Goal: Task Accomplishment & Management: Complete application form

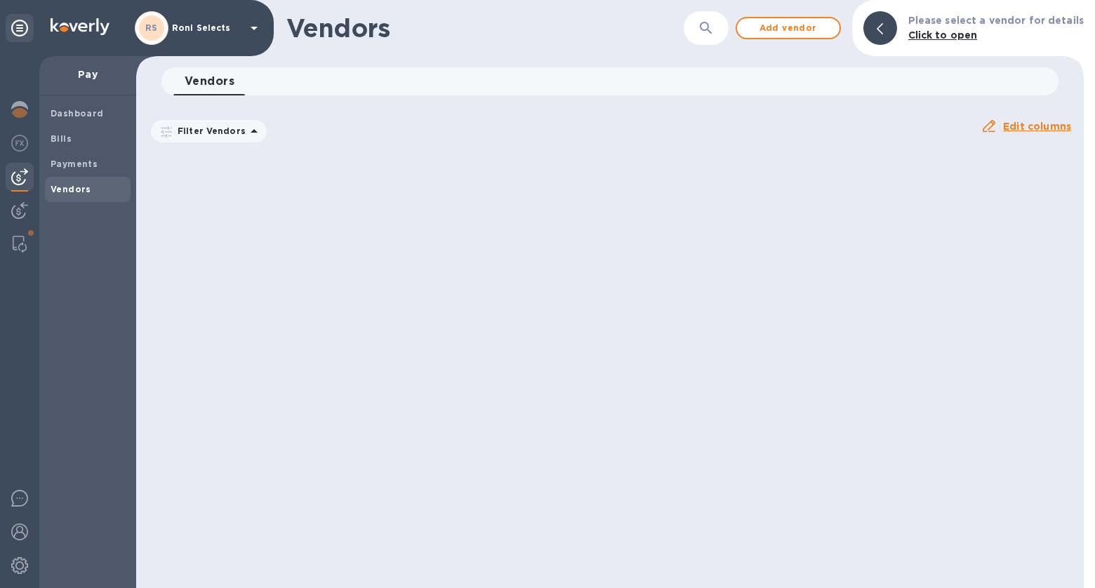
scroll to position [3164, 0]
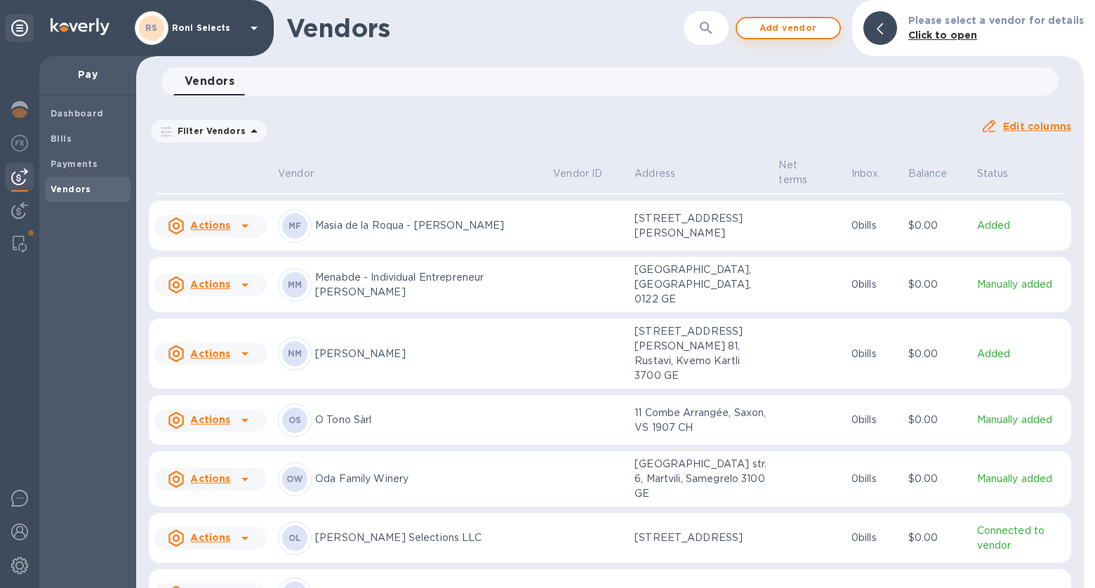
click at [817, 28] on span "Add vendor" at bounding box center [789, 28] width 80 height 17
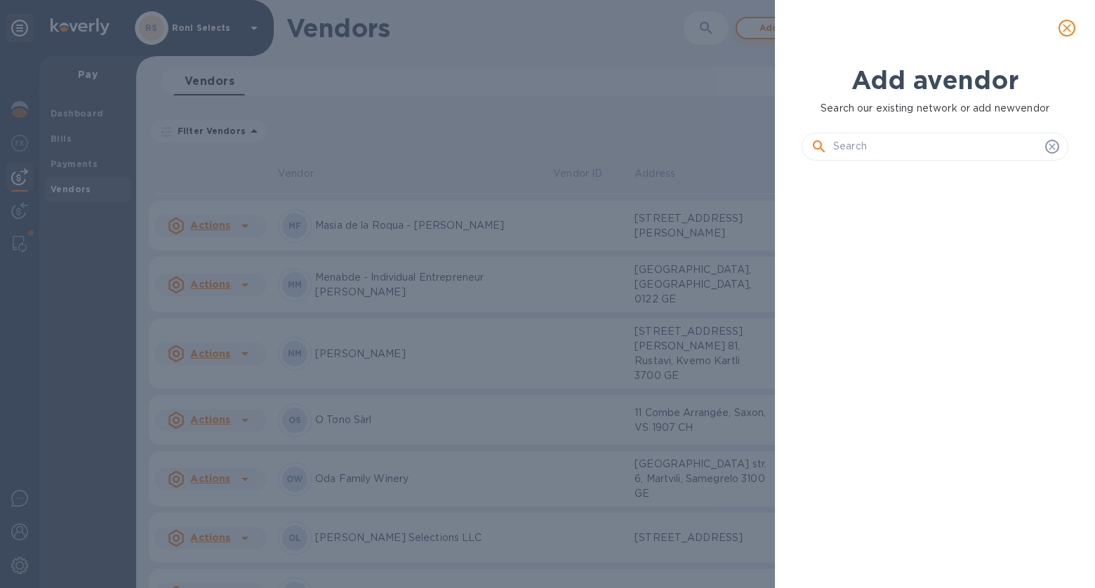
scroll to position [367, 272]
click at [905, 147] on input "text" at bounding box center [937, 146] width 206 height 21
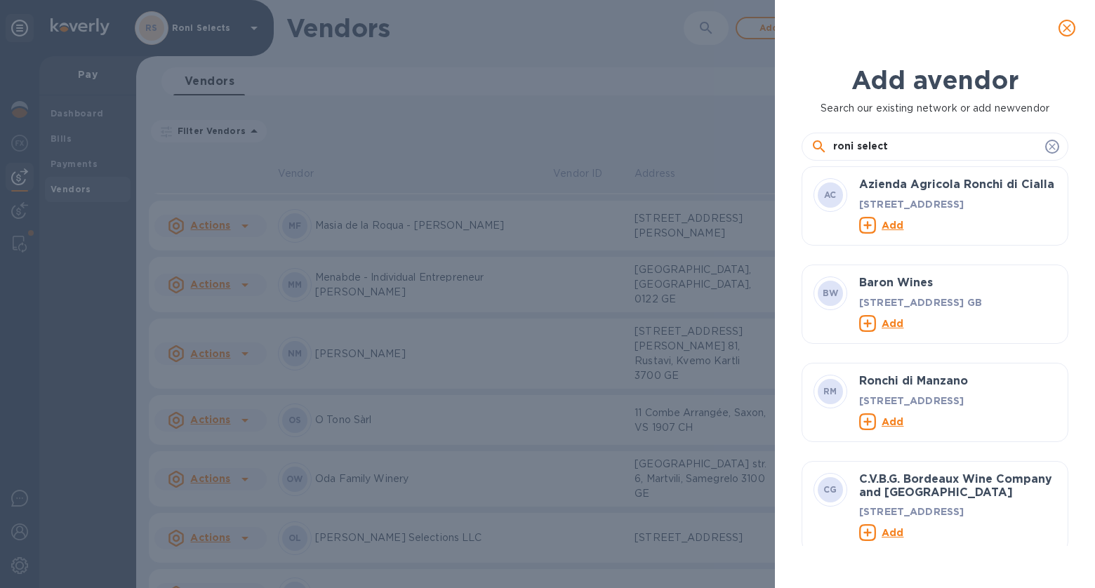
type input "roni selects"
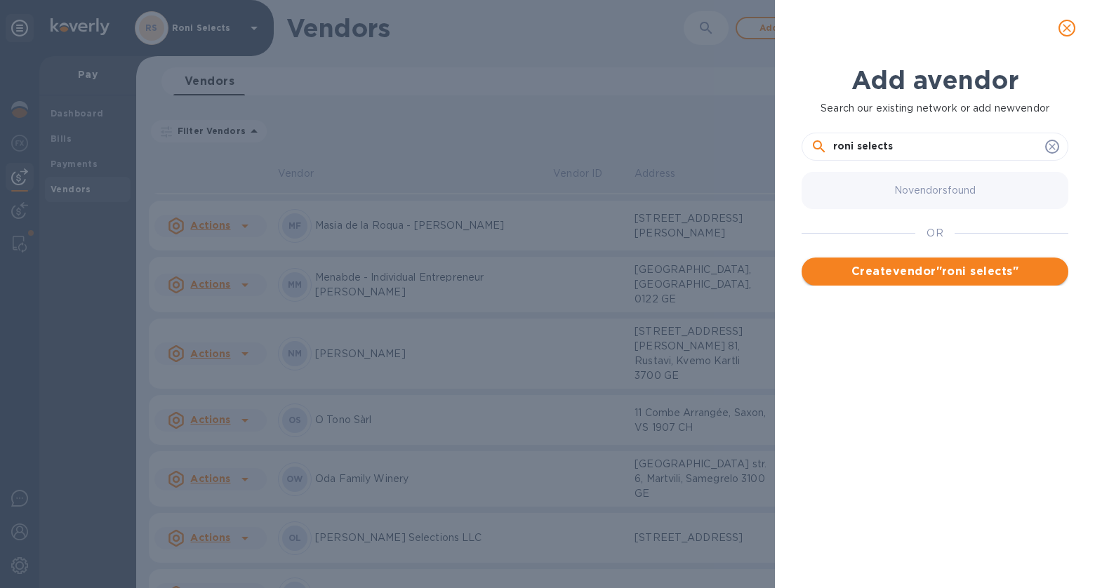
click at [1006, 268] on span "Create vendor " roni selects "" at bounding box center [935, 271] width 244 height 17
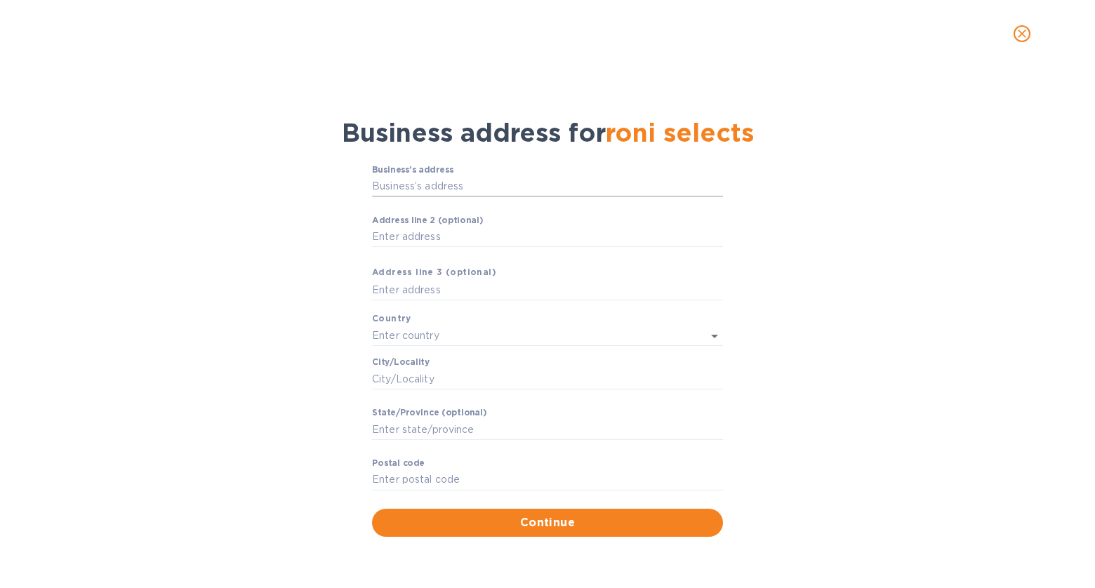
click at [576, 186] on input "Business’s аddress" at bounding box center [547, 186] width 351 height 21
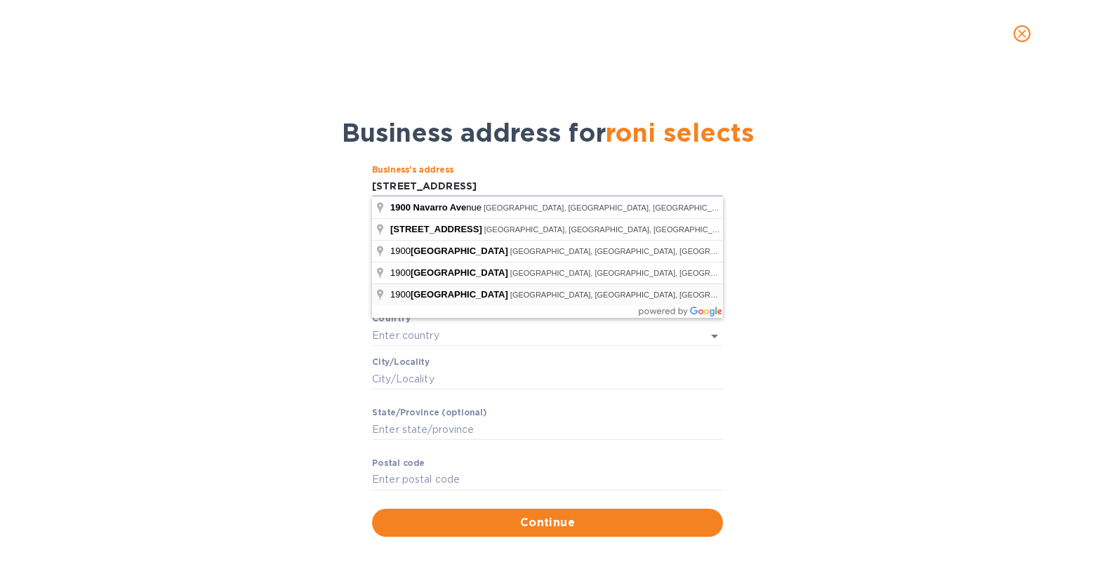
type input "[STREET_ADDRESS]"
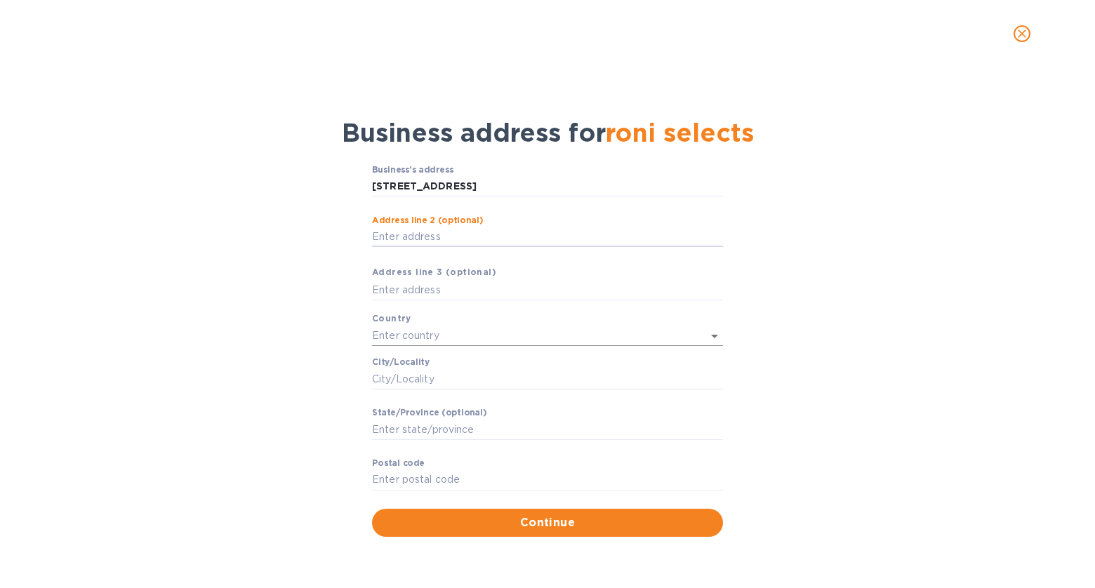
click at [579, 328] on input "text" at bounding box center [528, 336] width 312 height 20
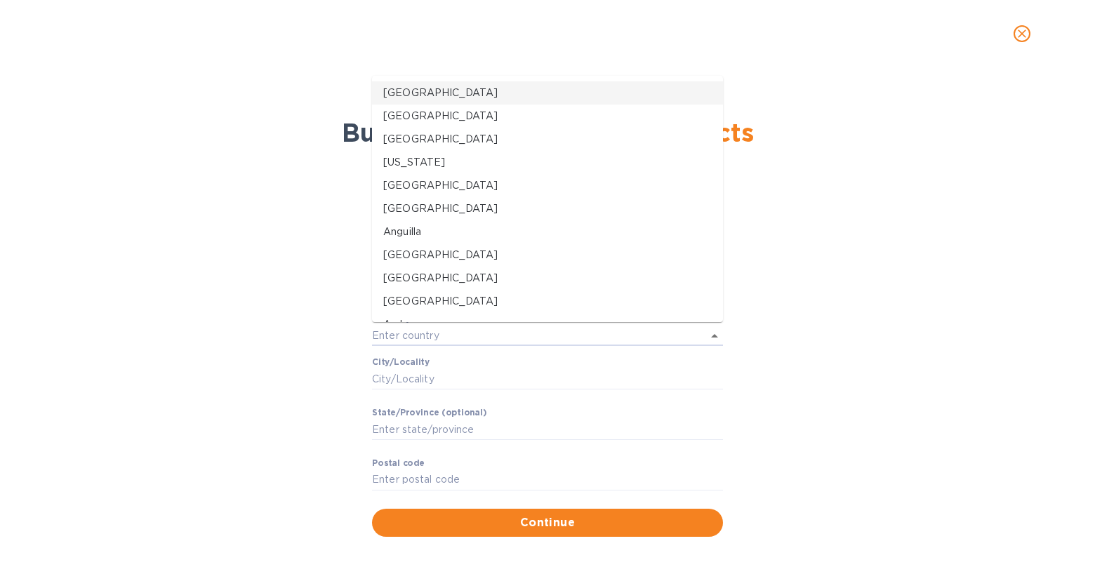
click at [441, 91] on p "[GEOGRAPHIC_DATA]" at bounding box center [547, 93] width 329 height 15
type input "[GEOGRAPHIC_DATA]"
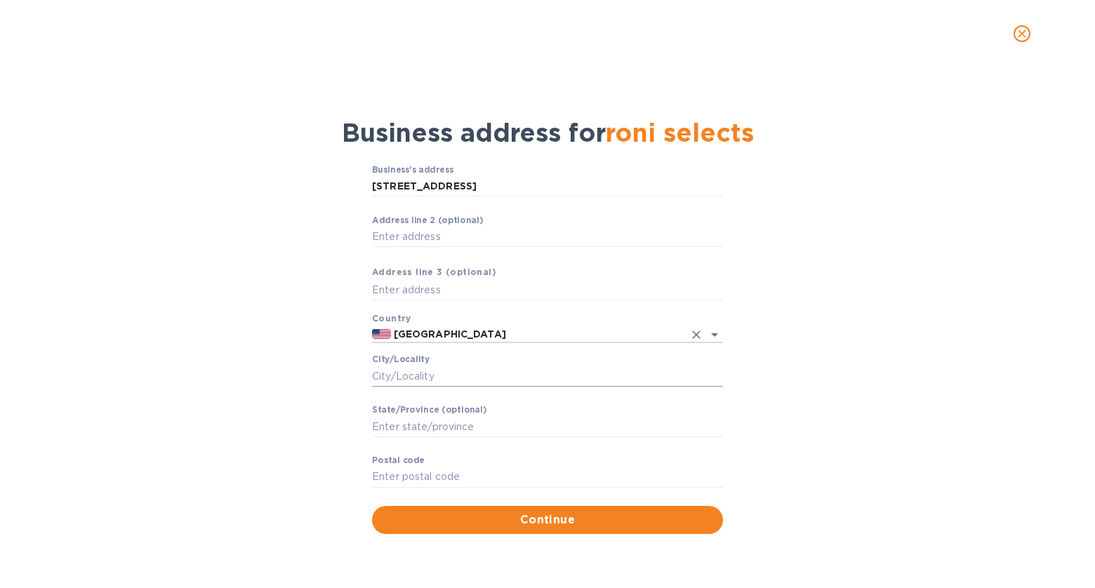
click at [395, 377] on input "Сity/Locаlity" at bounding box center [547, 376] width 351 height 21
type input "[GEOGRAPHIC_DATA]"
type input "[US_STATE]"
type input "91103"
click at [284, 475] on div "Business’s аddress [STREET_ADDRESS] ​ Аddress line 2 (optional) ​ Аddress line …" at bounding box center [547, 350] width 1059 height 386
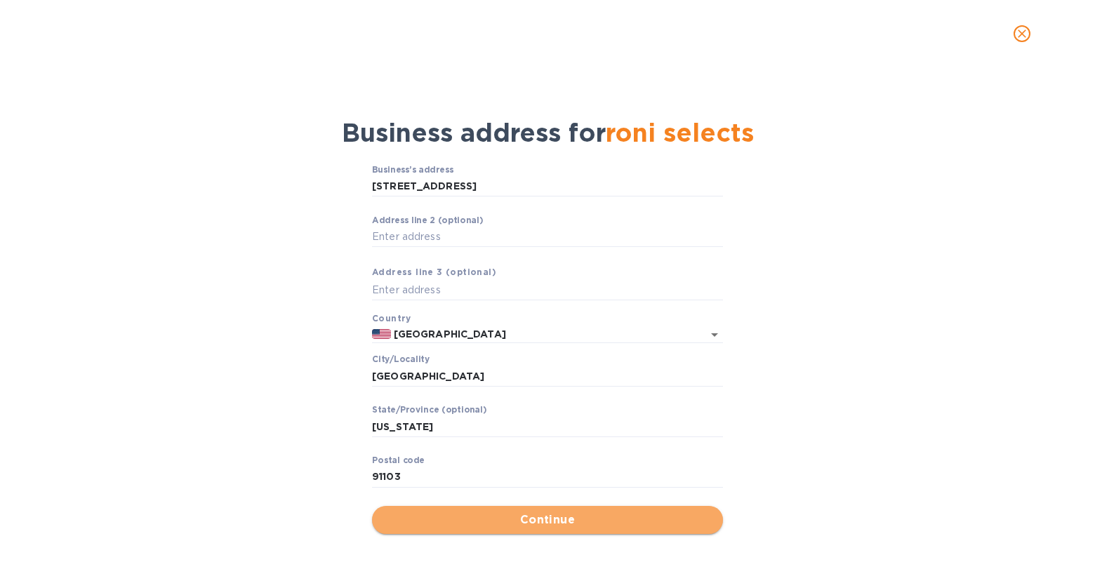
click at [473, 510] on button "Continue" at bounding box center [547, 520] width 351 height 28
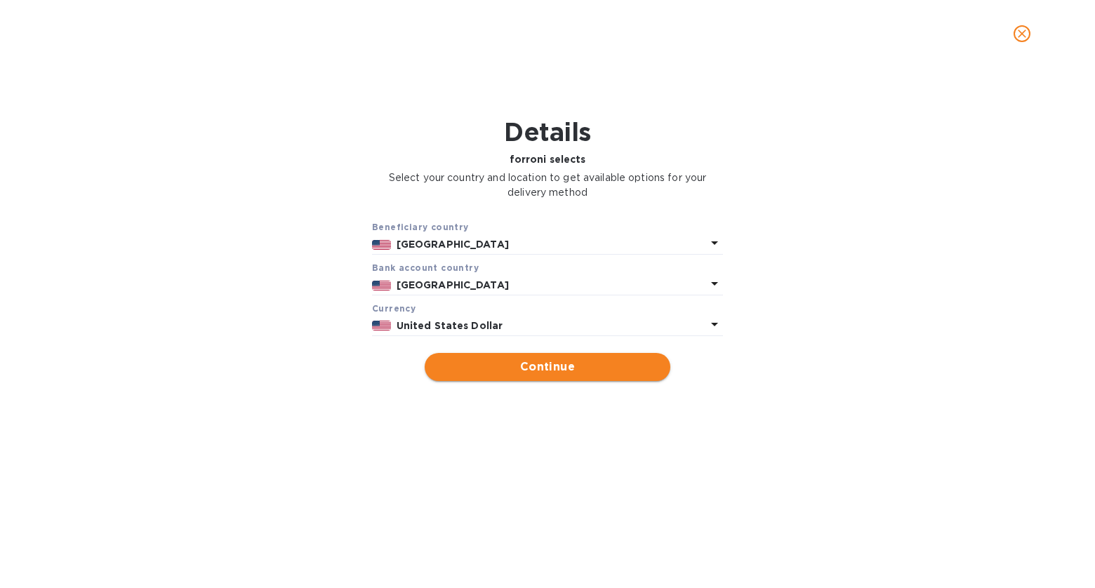
click at [626, 374] on span "Continue" at bounding box center [547, 367] width 223 height 17
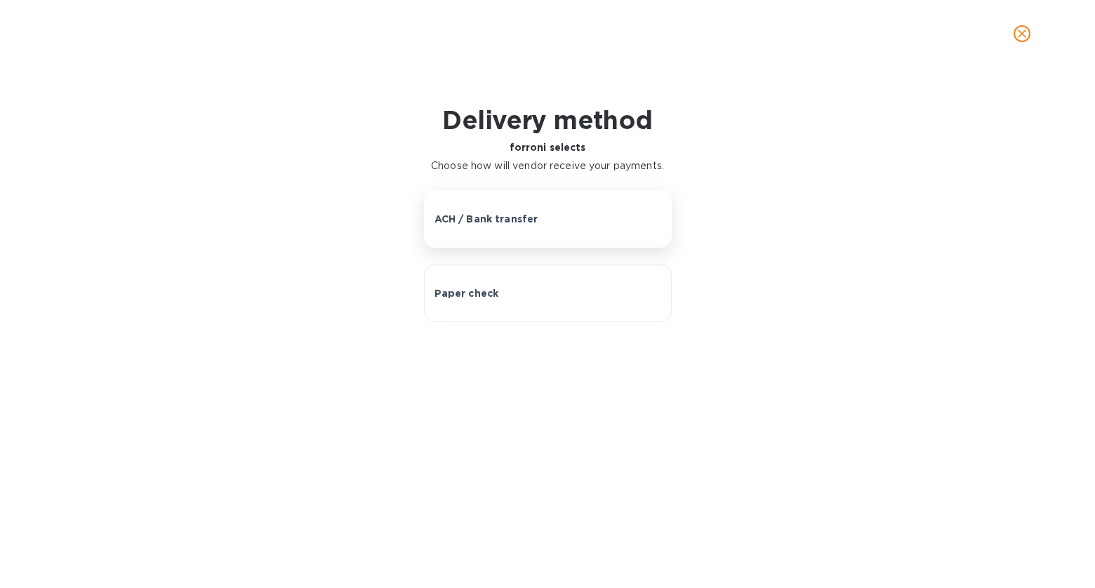
click at [603, 219] on div "ACH / Bank transfer" at bounding box center [548, 219] width 227 height 14
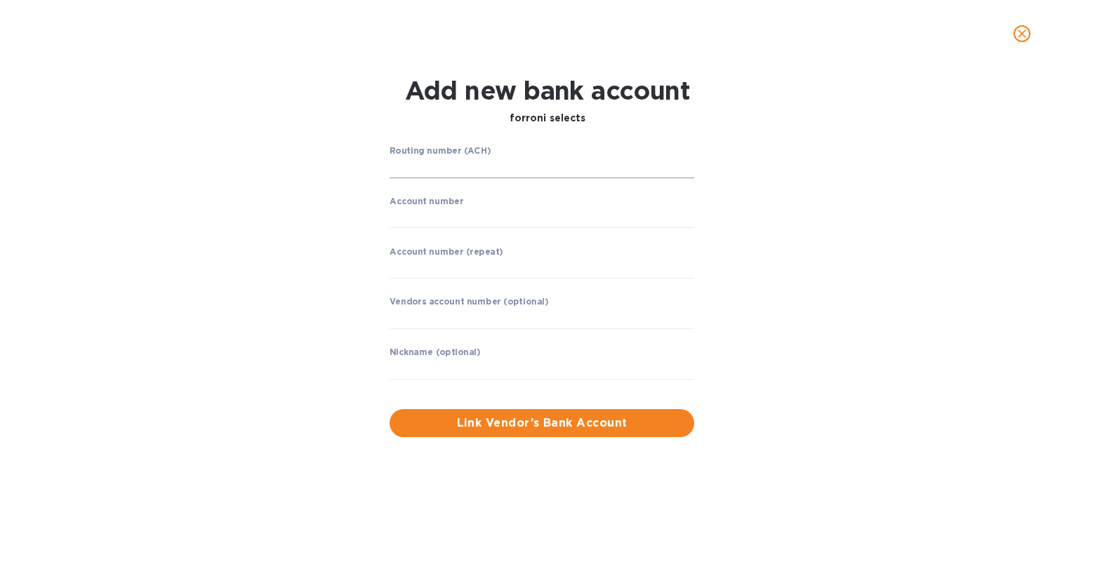
click at [496, 162] on input "string" at bounding box center [542, 167] width 305 height 21
type input "021000021"
click at [475, 220] on input "string" at bounding box center [542, 217] width 305 height 21
type input "891860022"
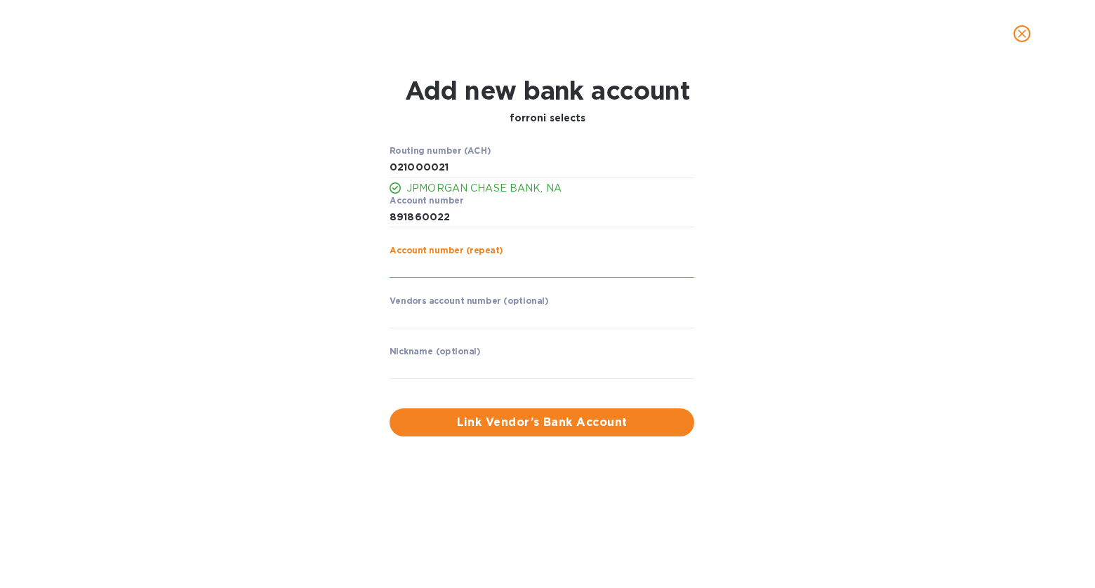
click at [602, 267] on input "string" at bounding box center [542, 267] width 305 height 21
type input "891860022"
click at [627, 428] on span "Link Vendor’s Bank Account" at bounding box center [542, 422] width 282 height 17
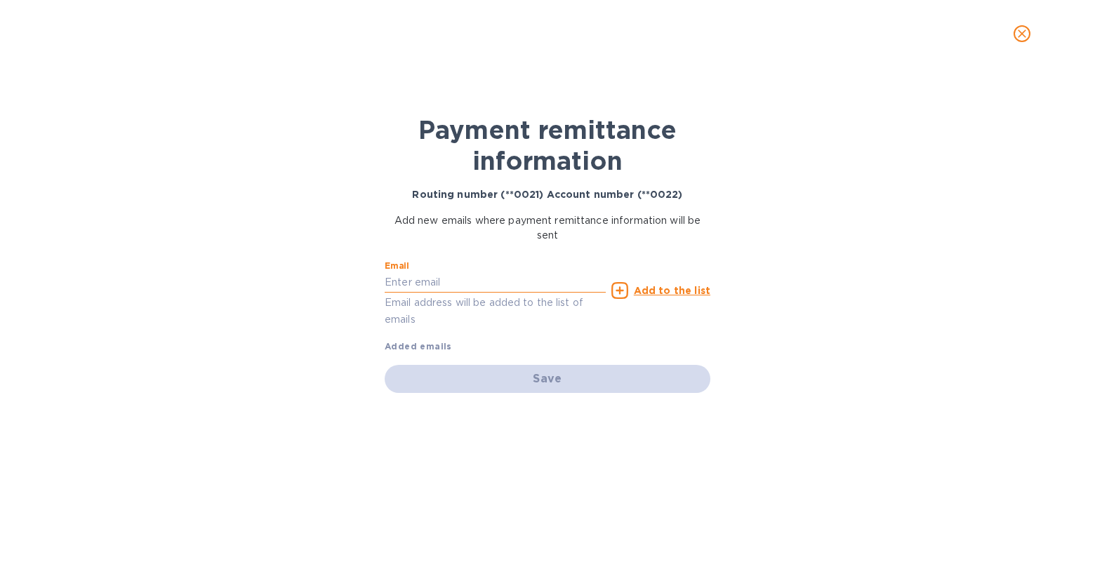
click at [501, 289] on input "text" at bounding box center [495, 282] width 221 height 21
type input "[EMAIL_ADDRESS][DOMAIN_NAME]"
click at [654, 286] on u "Add to the list" at bounding box center [672, 290] width 77 height 11
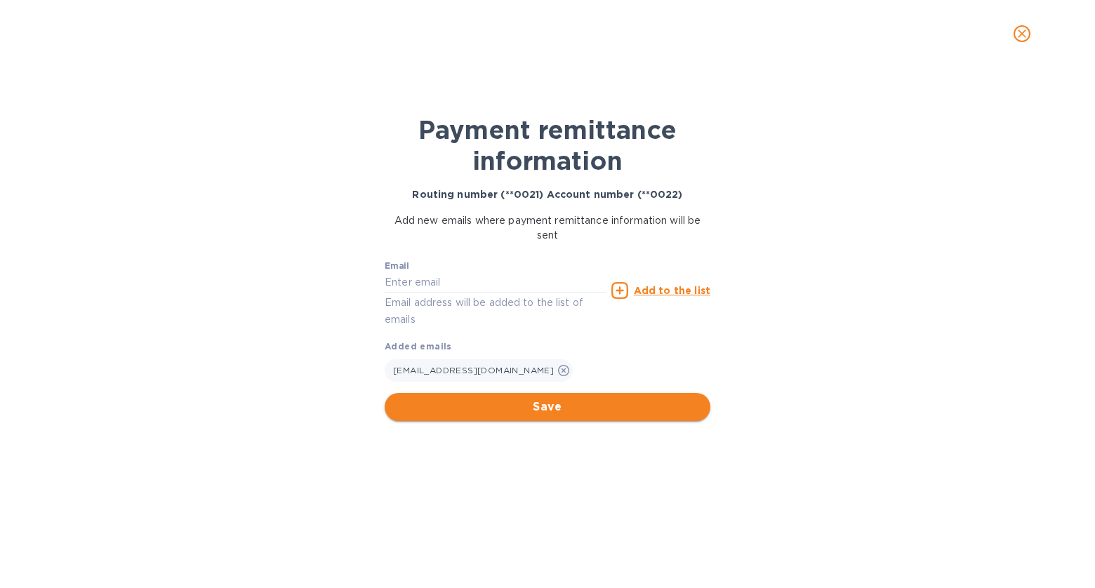
click at [645, 409] on span "Save" at bounding box center [547, 407] width 303 height 17
